Goal: Task Accomplishment & Management: Use online tool/utility

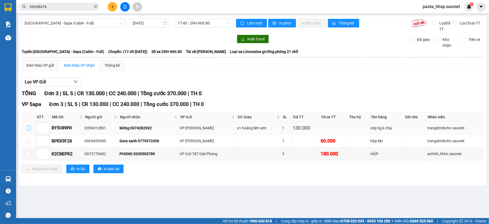
click at [27, 126] on label at bounding box center [29, 128] width 4 height 6
click at [27, 126] on input "checkbox" at bounding box center [29, 128] width 4 height 4
checkbox input "true"
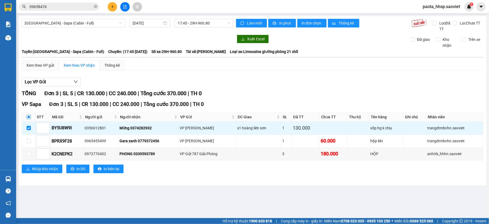
click at [28, 117] on input "checkbox" at bounding box center [29, 117] width 4 height 4
checkbox input "true"
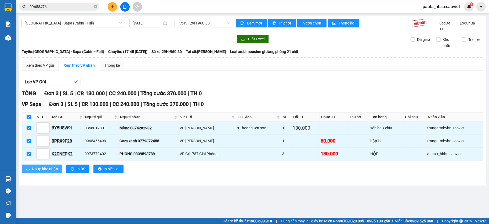
click at [39, 172] on span "Nhập kho nhận" at bounding box center [45, 169] width 26 height 6
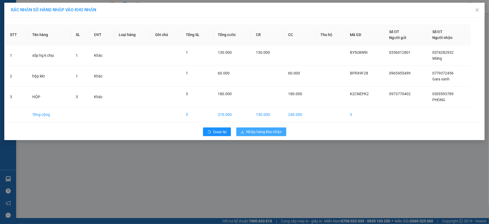
click at [276, 128] on button "Nhập hàng kho nhận" at bounding box center [261, 131] width 50 height 9
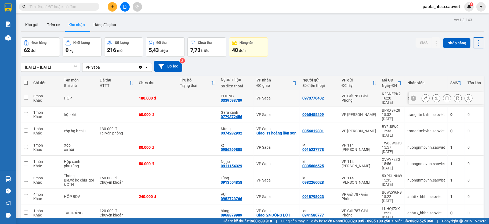
click at [281, 98] on div "VP Sapa" at bounding box center [276, 98] width 41 height 4
checkbox input "true"
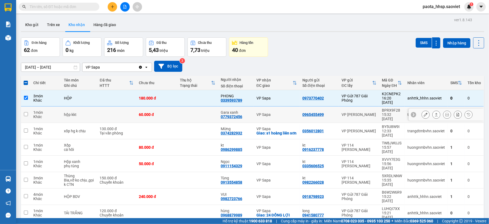
click at [282, 106] on td "VP Sapa" at bounding box center [277, 114] width 46 height 16
checkbox input "true"
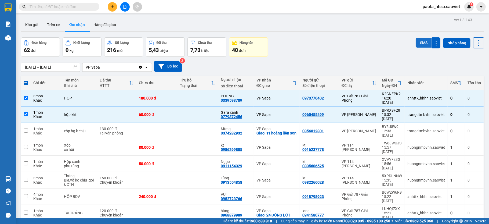
click at [416, 44] on button "SMS" at bounding box center [424, 43] width 16 height 10
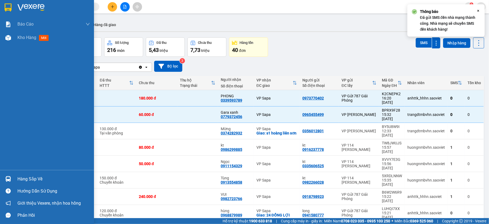
click at [34, 180] on div "Hàng sắp về" at bounding box center [53, 179] width 73 height 8
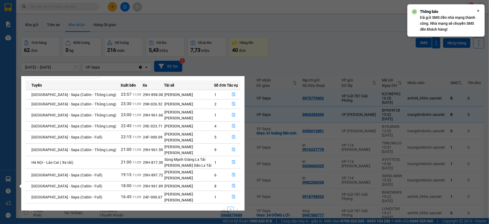
scroll to position [29, 0]
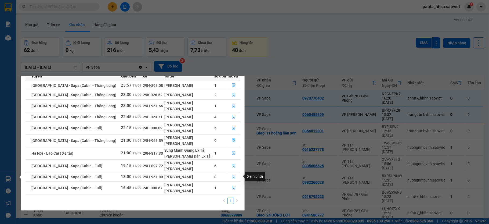
click at [231, 173] on button "button" at bounding box center [233, 176] width 13 height 9
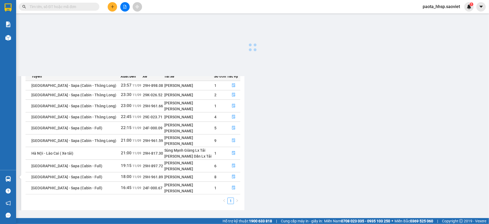
scroll to position [10, 0]
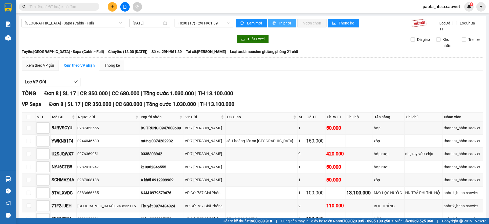
click at [279, 23] on span "In phơi" at bounding box center [285, 23] width 12 height 6
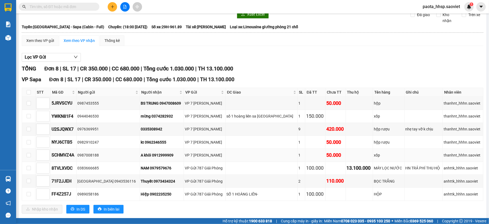
scroll to position [38, 0]
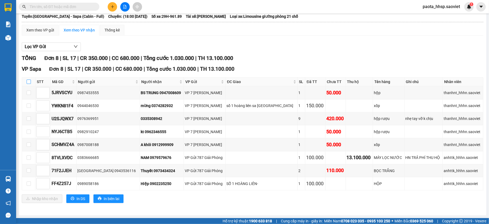
click at [28, 81] on input "checkbox" at bounding box center [29, 81] width 4 height 4
checkbox input "true"
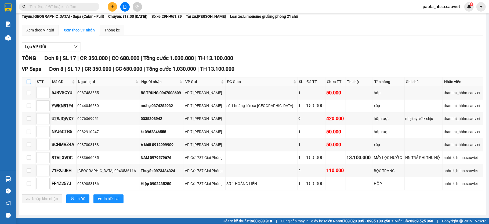
checkbox input "true"
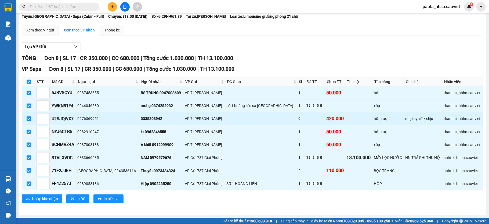
click at [29, 117] on input "checkbox" at bounding box center [29, 118] width 4 height 4
checkbox input "false"
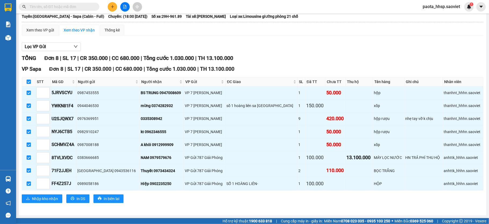
checkbox input "false"
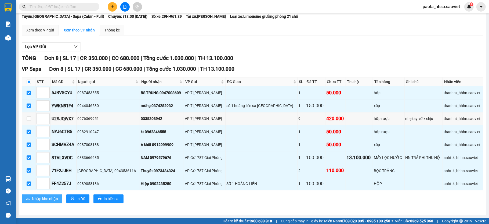
click at [48, 199] on span "Nhập kho nhận" at bounding box center [45, 198] width 26 height 6
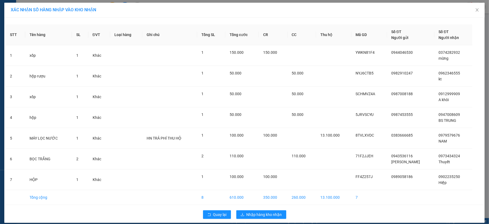
scroll to position [6, 0]
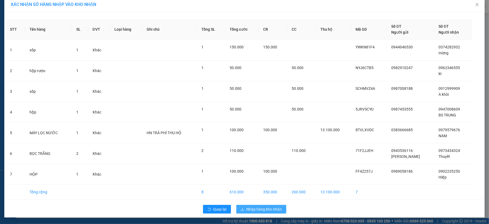
click at [277, 209] on span "Nhập hàng kho nhận" at bounding box center [264, 209] width 35 height 6
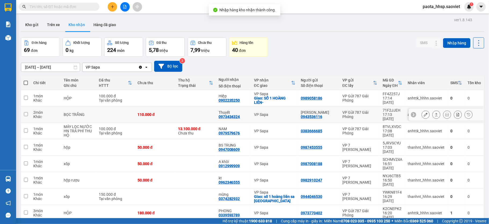
drag, startPoint x: 269, startPoint y: 114, endPoint x: 289, endPoint y: 127, distance: 23.9
click at [270, 114] on div "VP Sapa" at bounding box center [274, 114] width 41 height 4
checkbox input "true"
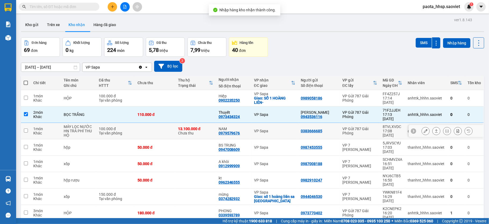
click at [274, 129] on div "VP Sapa" at bounding box center [274, 131] width 41 height 4
checkbox input "true"
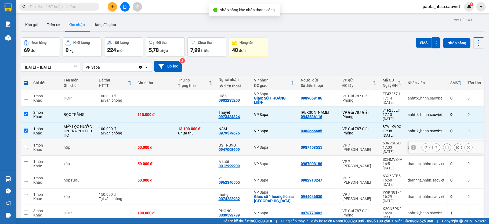
drag, startPoint x: 277, startPoint y: 141, endPoint x: 280, endPoint y: 149, distance: 9.1
click at [278, 145] on div "VP Sapa" at bounding box center [274, 147] width 41 height 4
checkbox input "true"
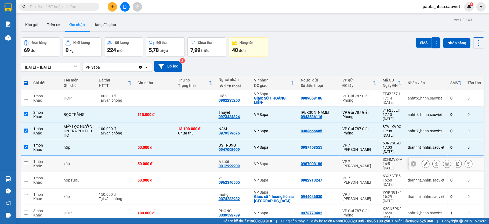
click at [274, 161] on div "VP Sapa" at bounding box center [274, 163] width 41 height 4
checkbox input "true"
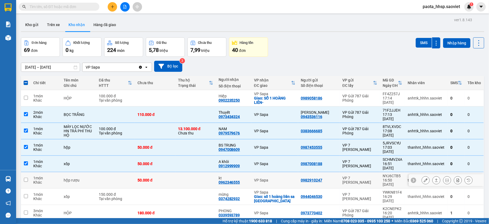
click at [278, 178] on div "VP Sapa" at bounding box center [274, 180] width 41 height 4
checkbox input "true"
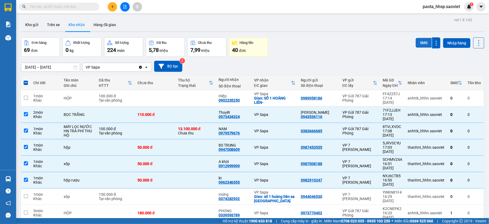
click at [416, 41] on button "SMS" at bounding box center [424, 43] width 16 height 10
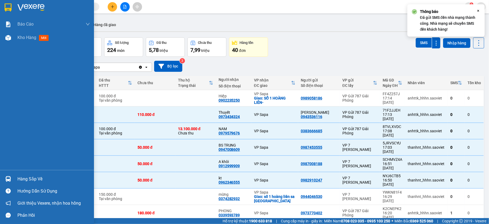
click at [21, 177] on div "Hàng sắp về" at bounding box center [53, 179] width 73 height 8
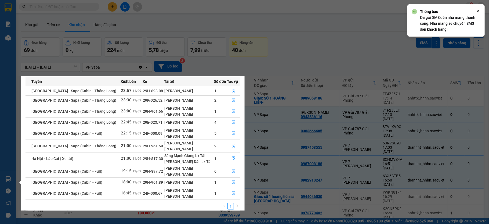
scroll to position [29, 0]
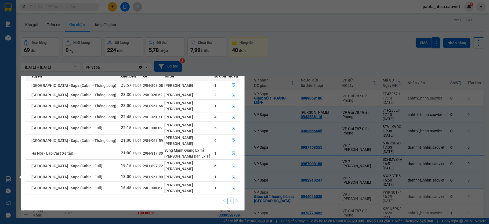
click at [232, 164] on icon "file-done" at bounding box center [234, 166] width 4 height 4
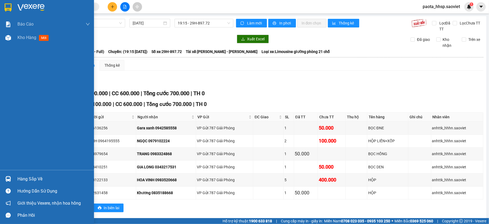
click at [10, 178] on img at bounding box center [8, 179] width 6 height 6
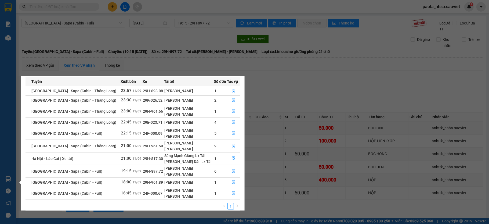
scroll to position [29, 0]
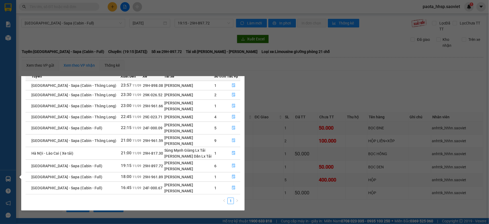
drag, startPoint x: 377, startPoint y: 43, endPoint x: 373, endPoint y: 49, distance: 7.6
click at [377, 45] on section "Kết quả tìm kiếm ( 0 ) Bộ lọc No Data paota_hhsp.saoviet 1 Báo cáo 1B. Chi tiết…" at bounding box center [244, 112] width 489 height 224
